Goal: Task Accomplishment & Management: Manage account settings

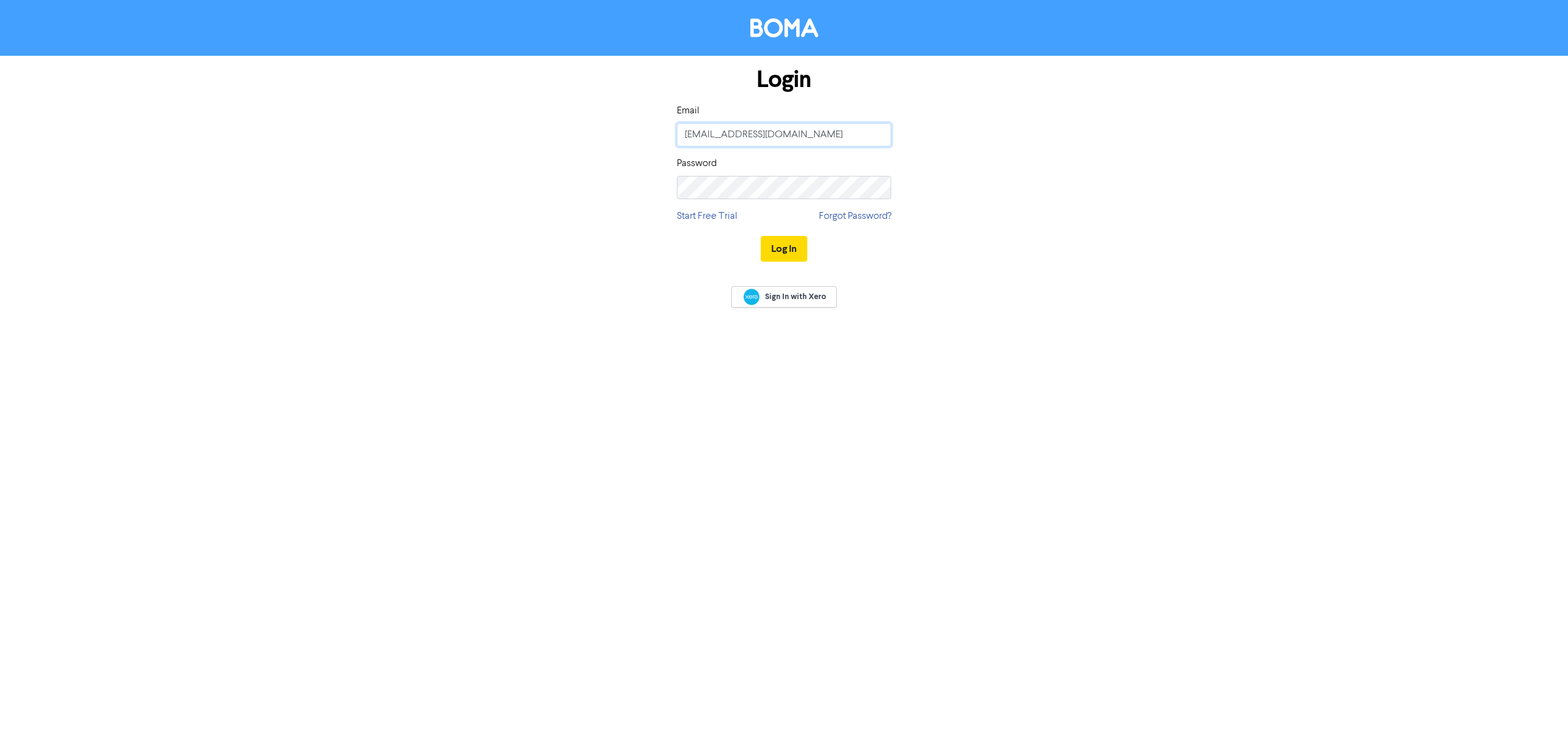
click at [838, 133] on input "[EMAIL_ADDRESS][DOMAIN_NAME]" at bounding box center [783, 134] width 214 height 23
type input "[PERSON_NAME][EMAIL_ADDRESS][DOMAIN_NAME]"
click at [788, 243] on button "Log In" at bounding box center [784, 249] width 47 height 26
